Goal: Task Accomplishment & Management: Manage account settings

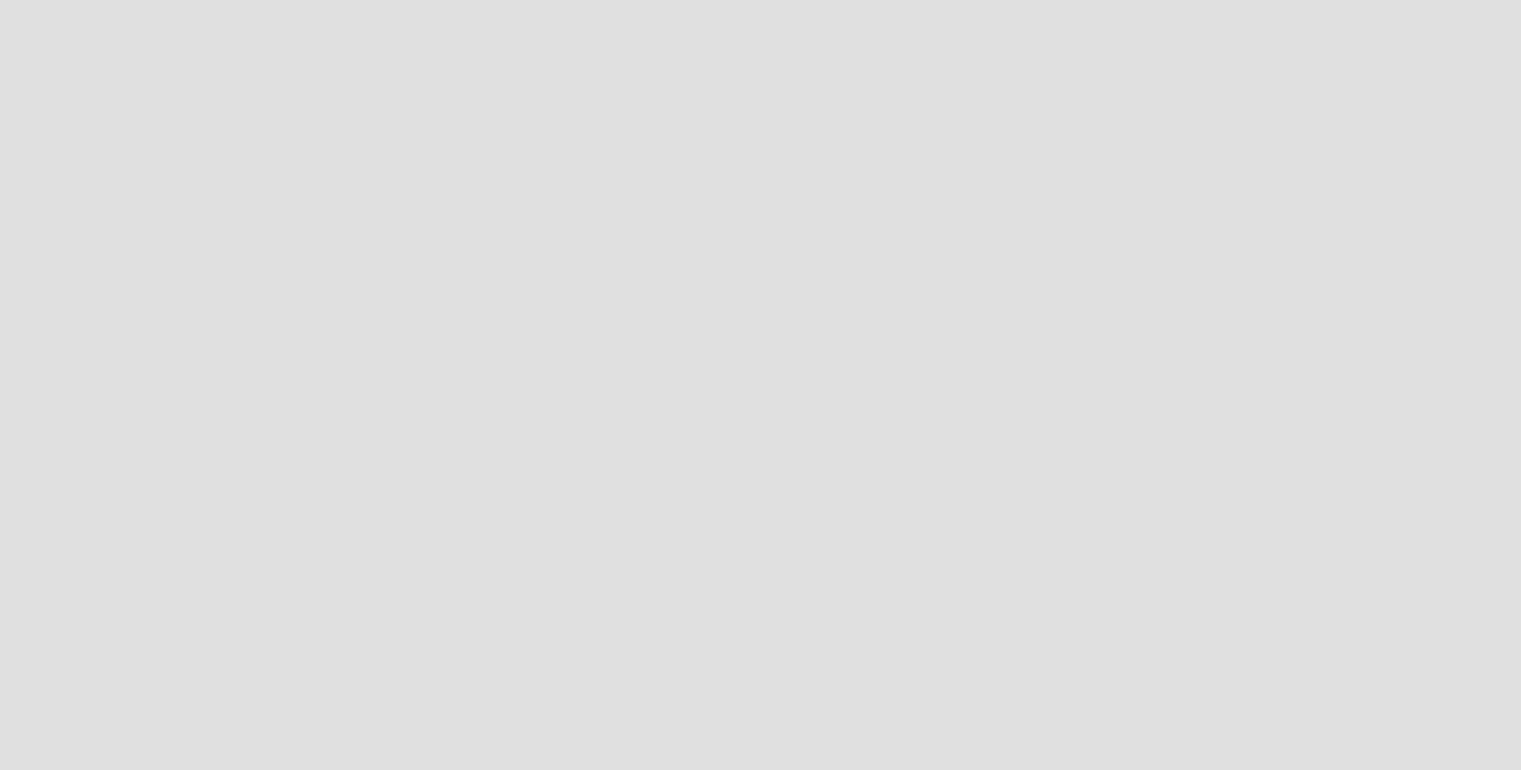
scroll to position [788, 1539]
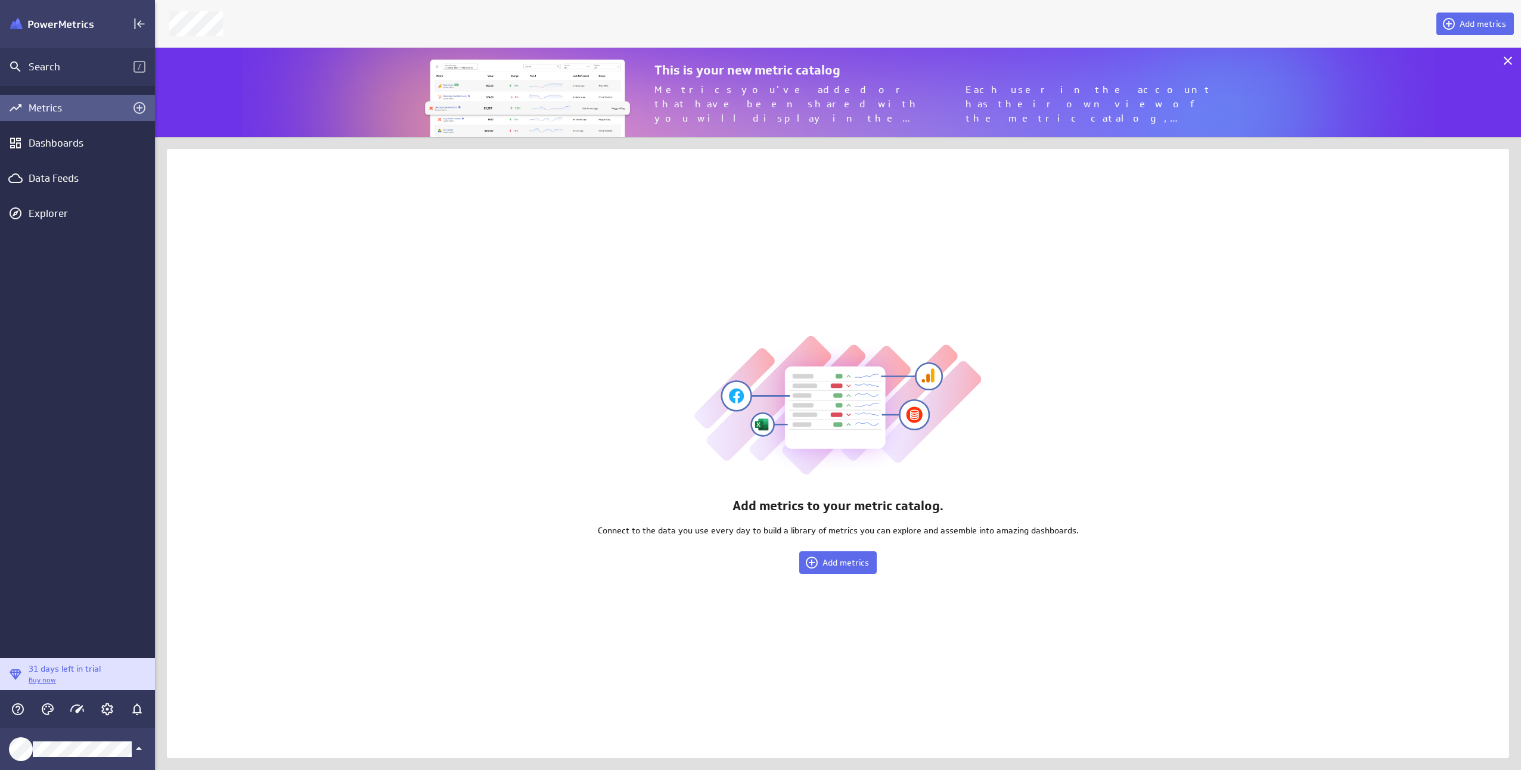
scroll to position [788, 1384]
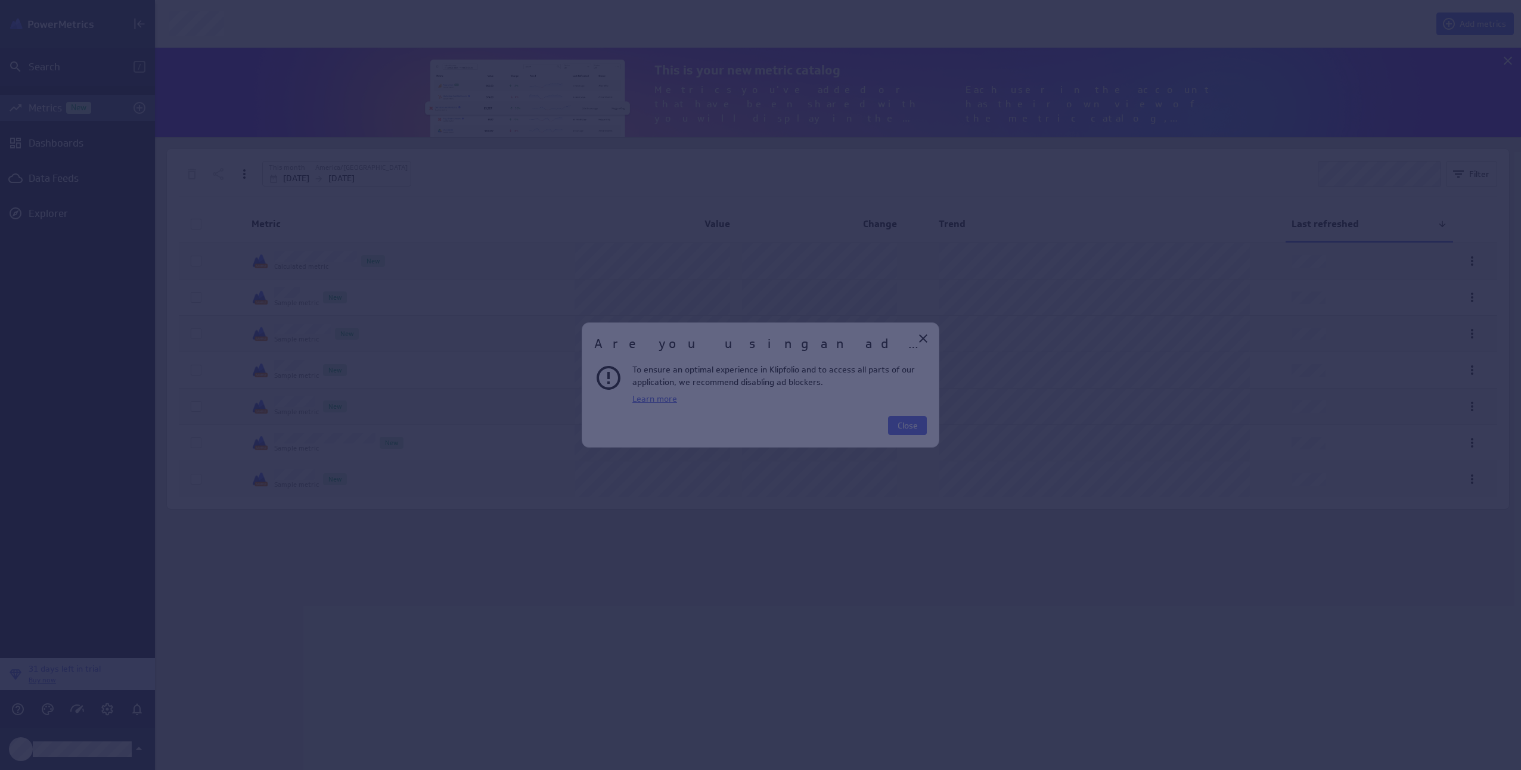
click at [913, 769] on div "Welcome to PowerMetrics Deliver trusted metrics to users with a self-serve metr…" at bounding box center [760, 770] width 1521 height 0
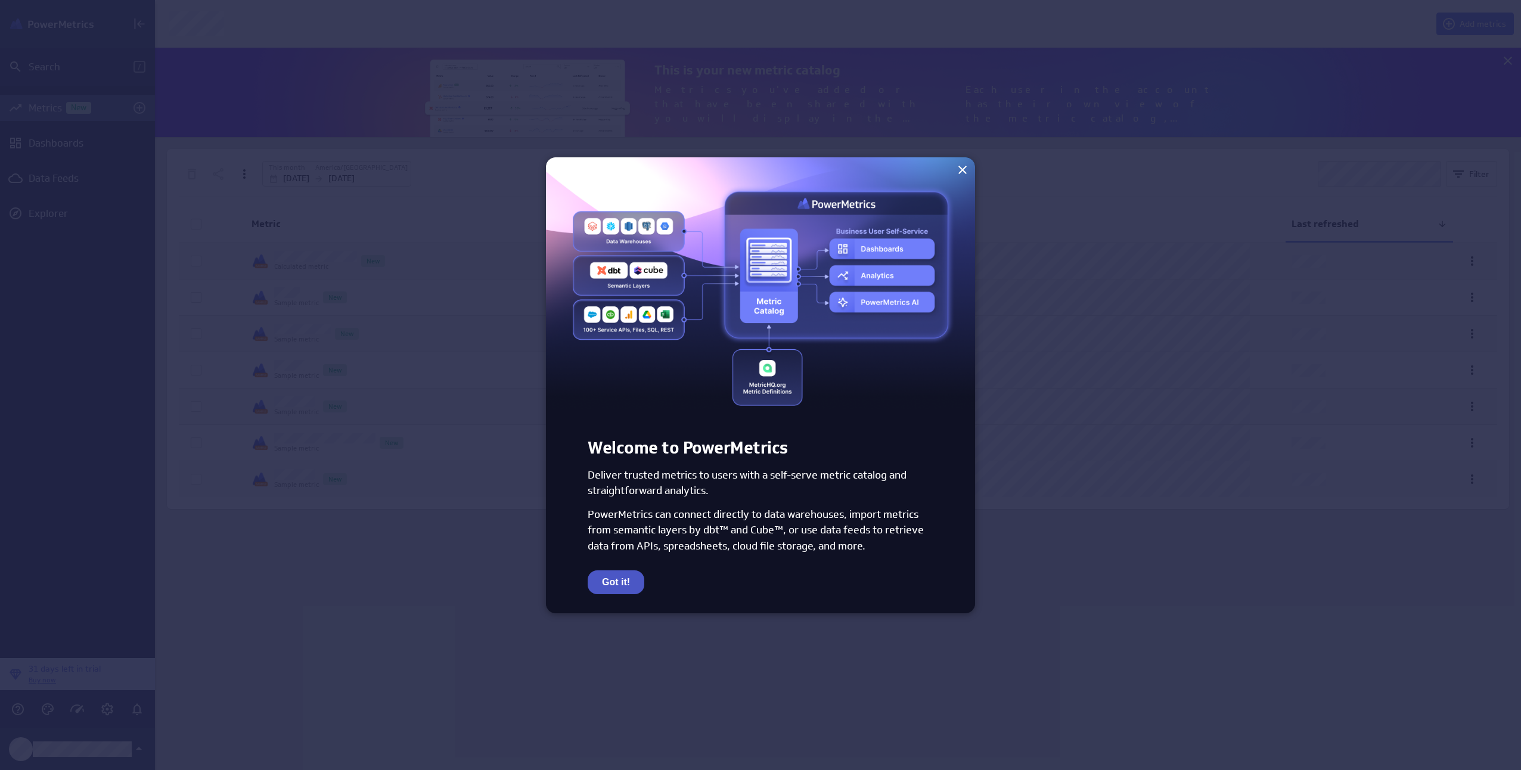
click at [621, 580] on button "Got it!" at bounding box center [616, 582] width 57 height 24
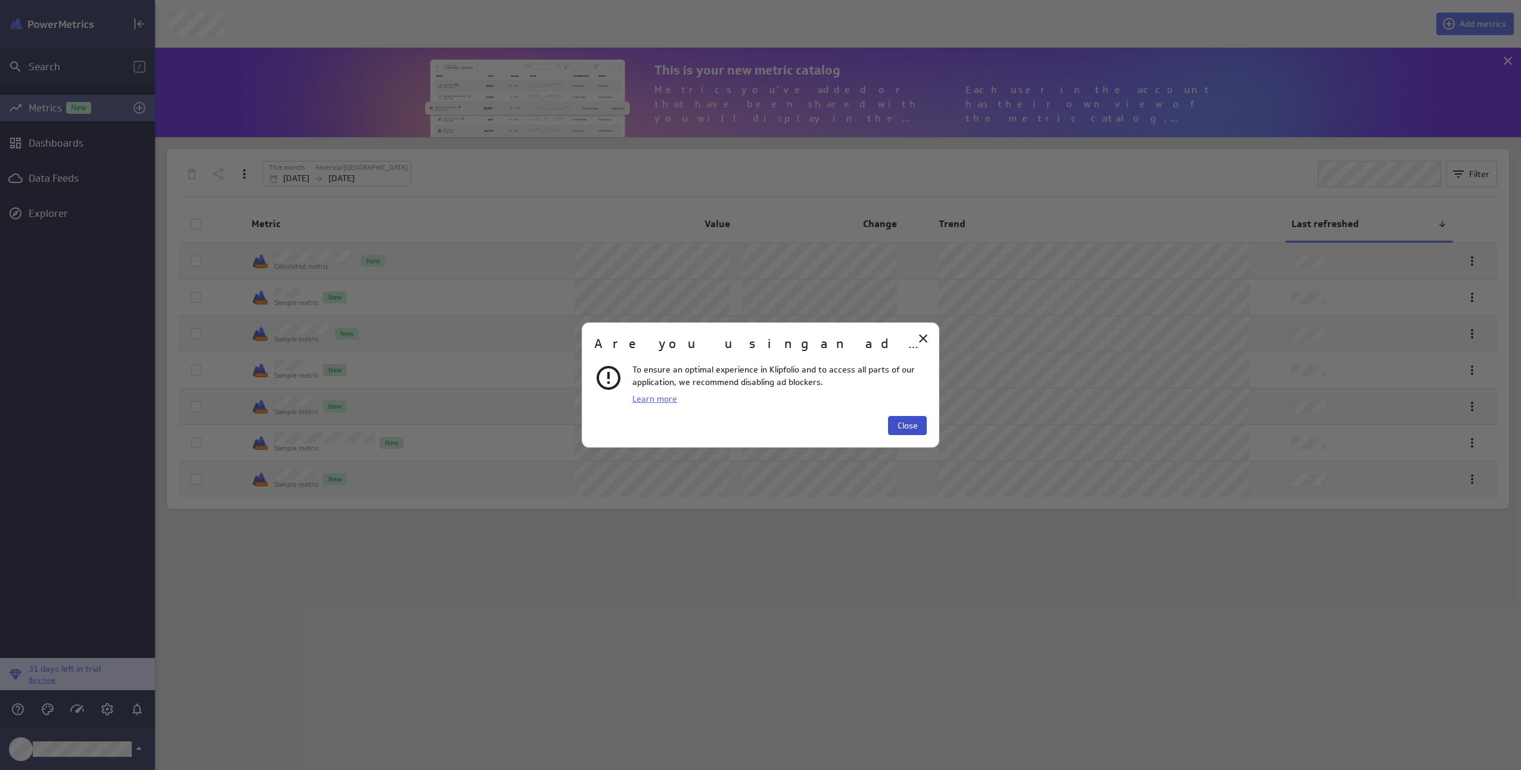
click at [906, 427] on span "Close" at bounding box center [907, 425] width 20 height 11
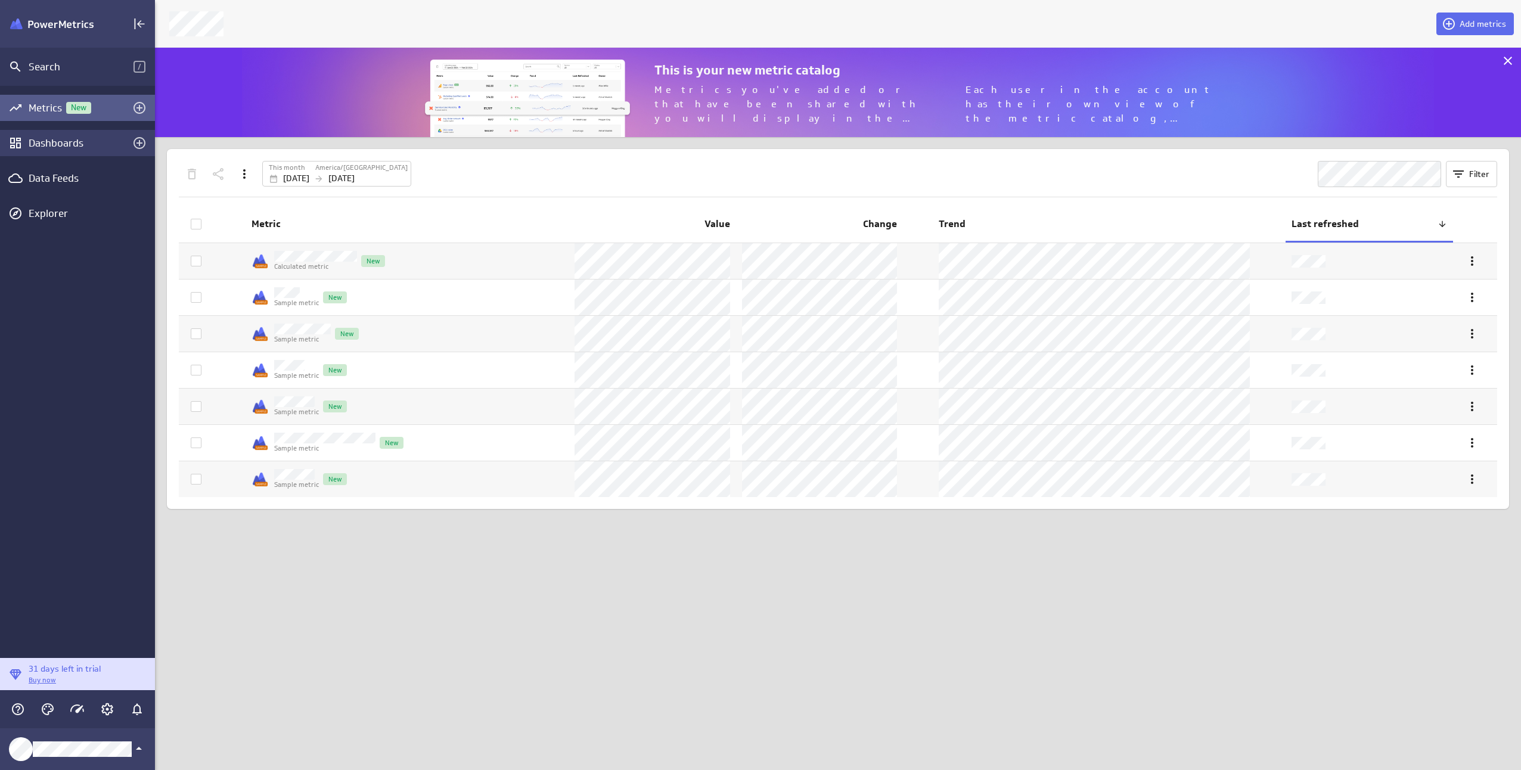
click at [42, 146] on div "Dashboards" at bounding box center [78, 142] width 98 height 13
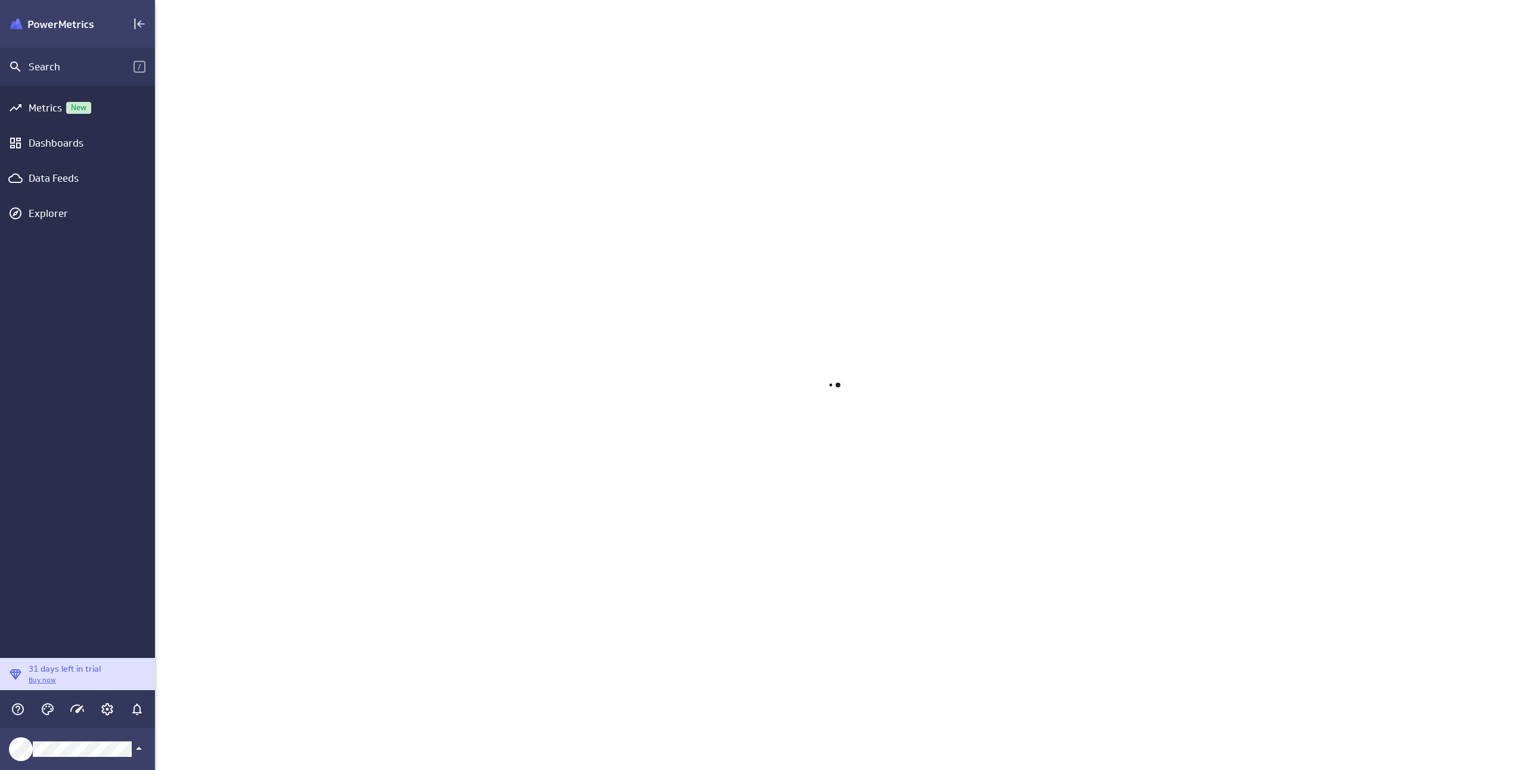
scroll to position [788, 1384]
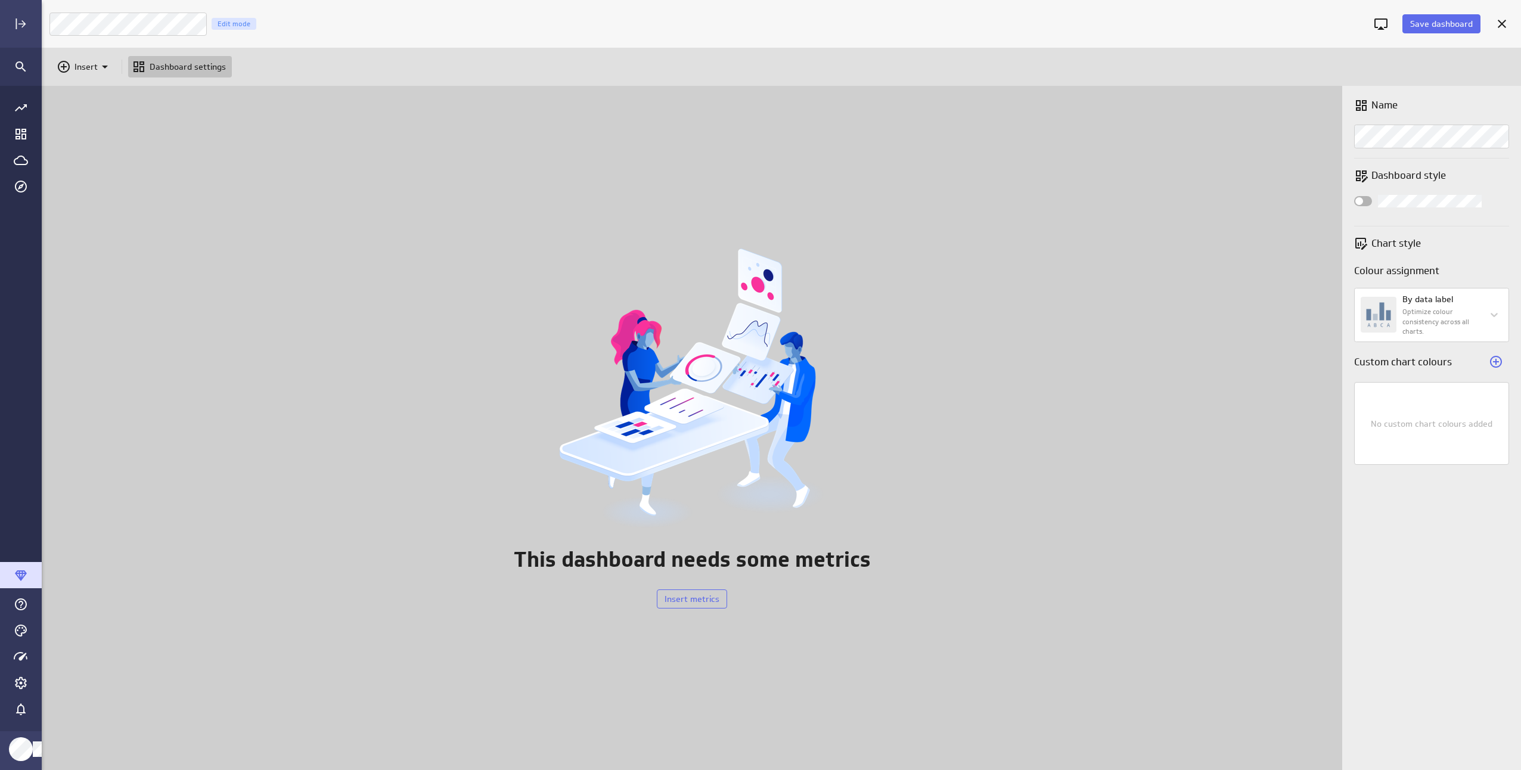
scroll to position [703, 1497]
click at [23, 28] on icon "Expand" at bounding box center [21, 24] width 14 height 14
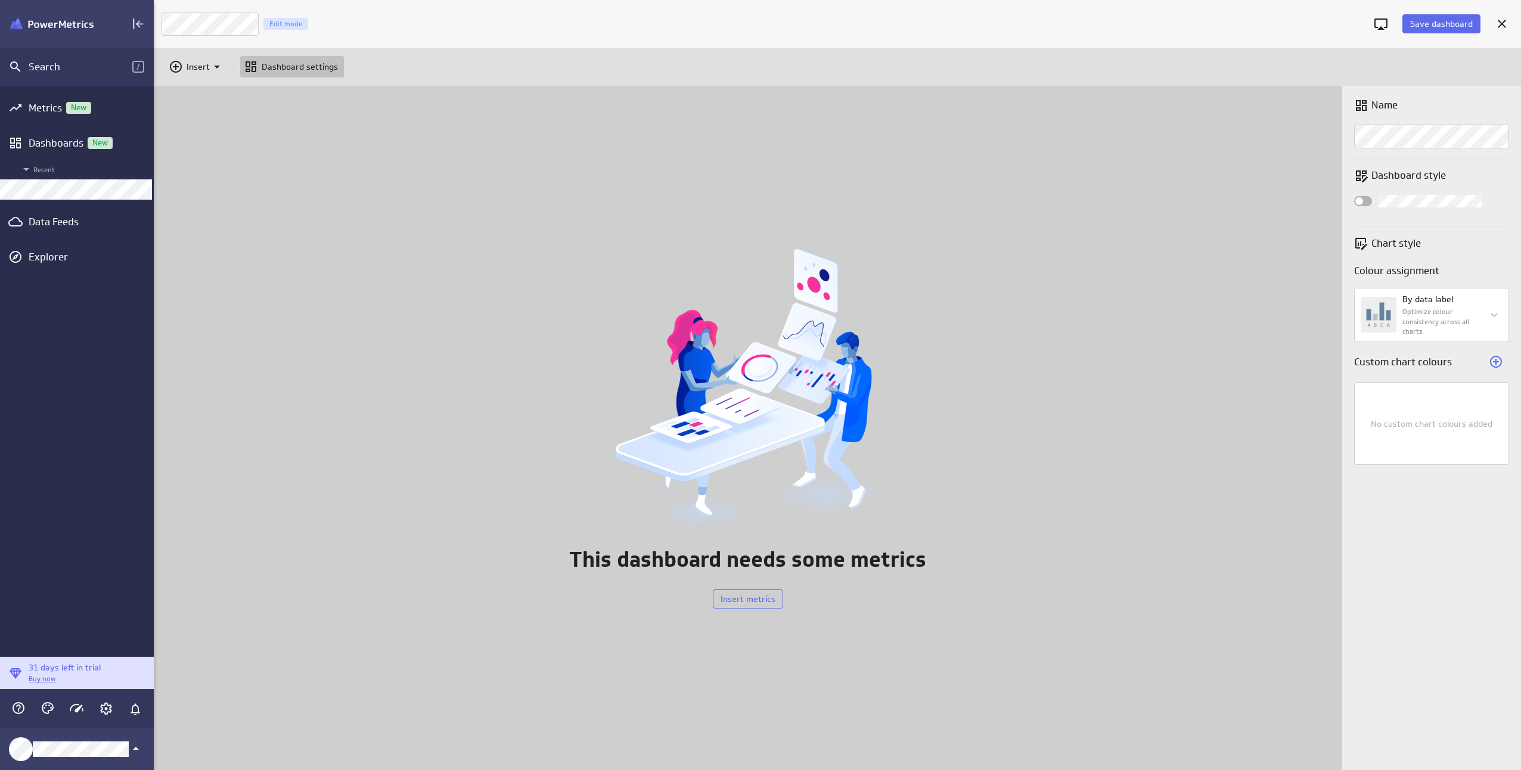
scroll to position [6, 6]
click at [1500, 23] on icon "Cancel" at bounding box center [1501, 24] width 8 height 8
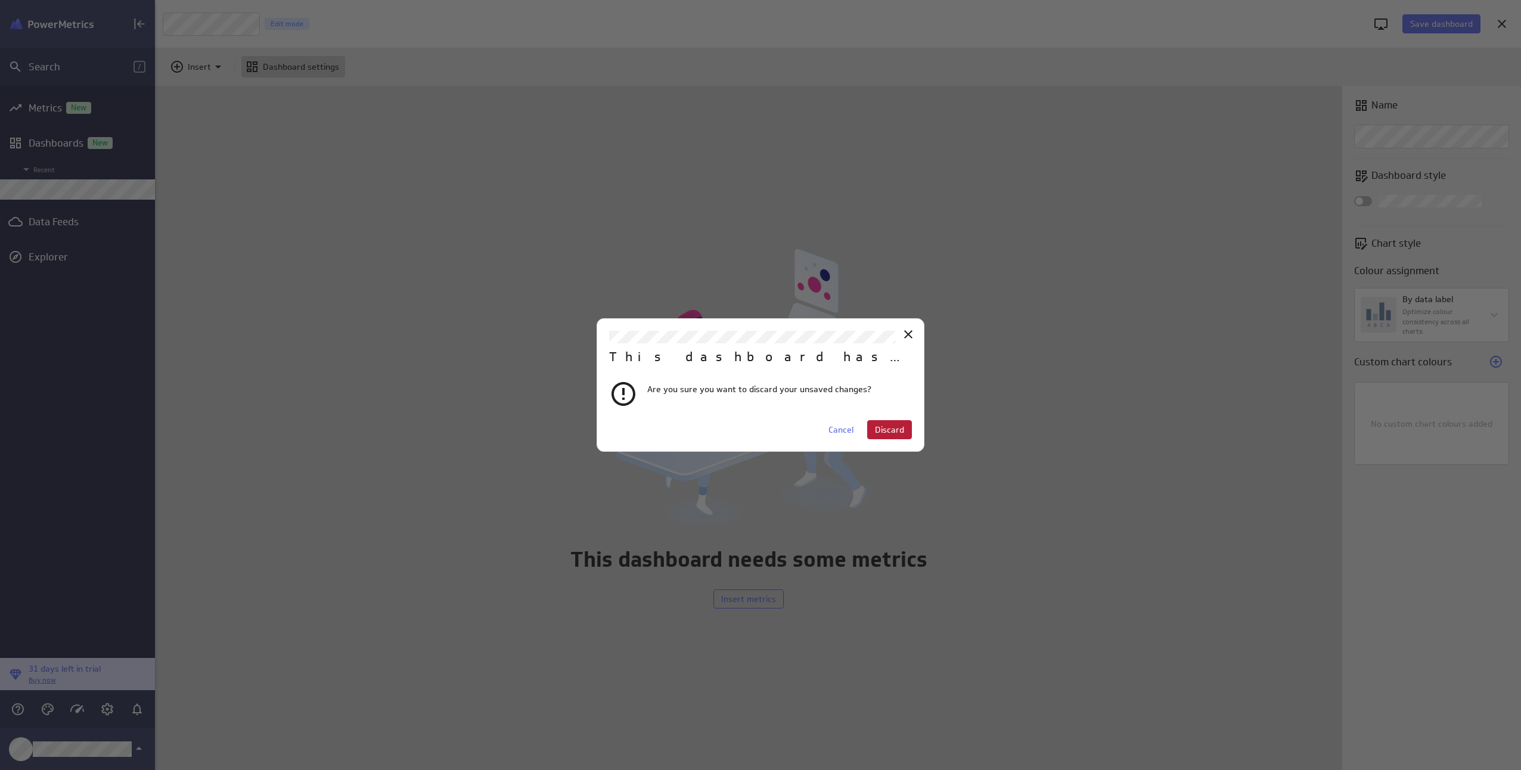
click at [891, 428] on span "Discard" at bounding box center [889, 429] width 29 height 11
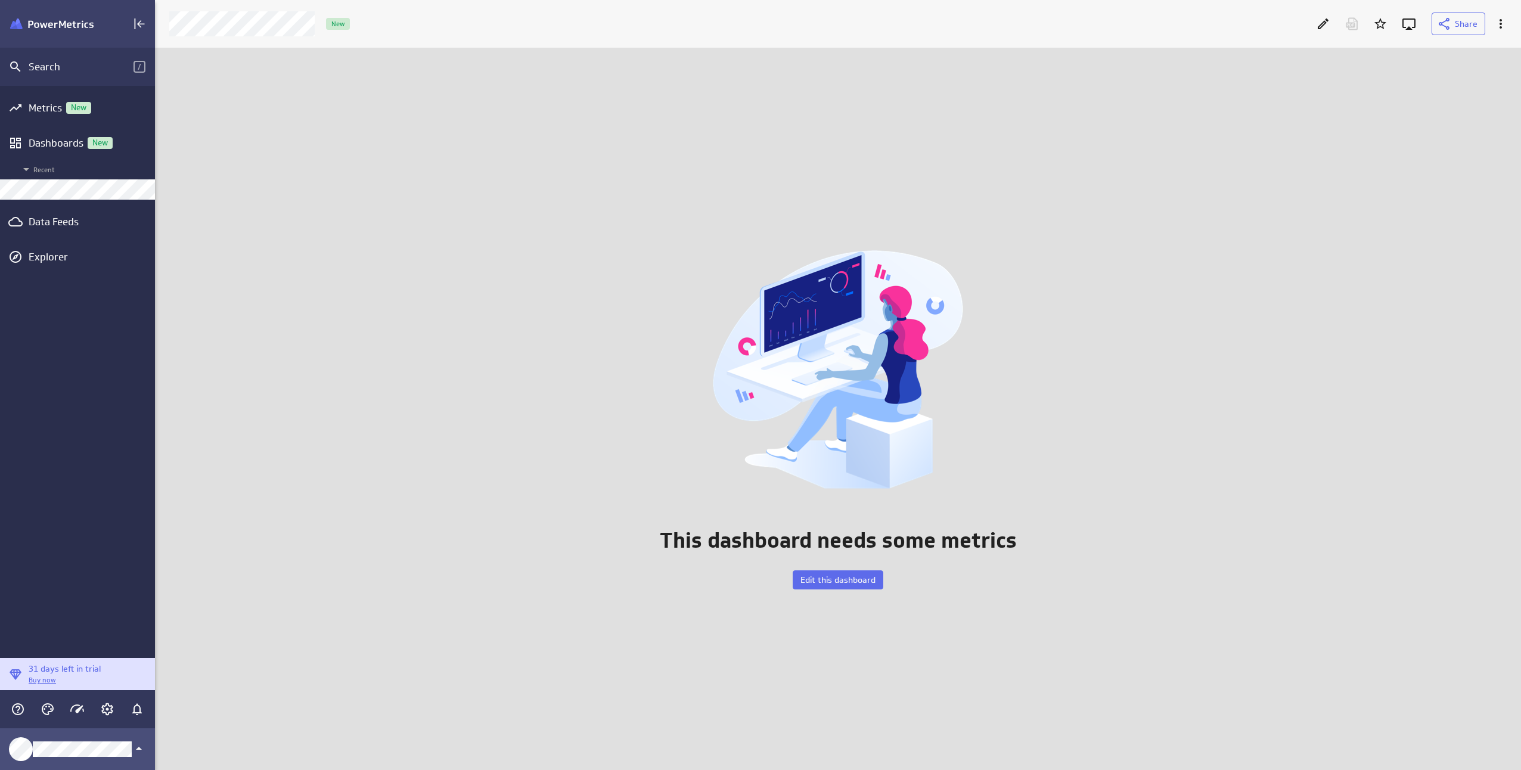
click at [132, 750] on div "Klipfolio Account" at bounding box center [89, 748] width 113 height 15
click at [45, 714] on p "Sign out" at bounding box center [36, 710] width 32 height 13
